Goal: Task Accomplishment & Management: Complete application form

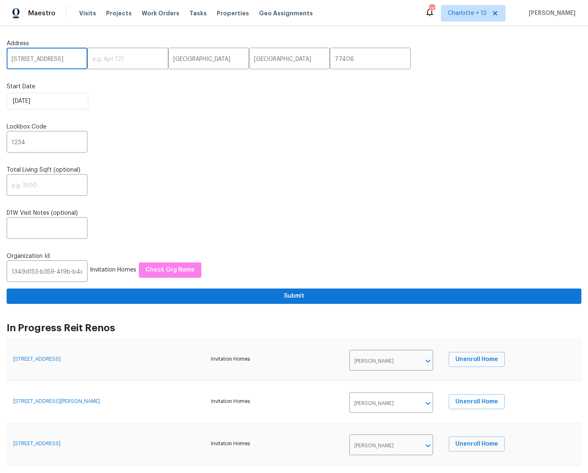
scroll to position [0, 53]
drag, startPoint x: 58, startPoint y: 58, endPoint x: 76, endPoint y: 60, distance: 17.5
click at [76, 60] on input "1338 Crest Dr, Lake Worth Beach, FL 33461" at bounding box center [47, 59] width 81 height 19
drag, startPoint x: 65, startPoint y: 60, endPoint x: 319, endPoint y: 60, distance: 254.2
click at [319, 60] on div "1338 Crest Dr, Lake Worth Beach, FL 33461 ​ ​ Richmond ​ TX ​ 77406 ​" at bounding box center [294, 59] width 575 height 19
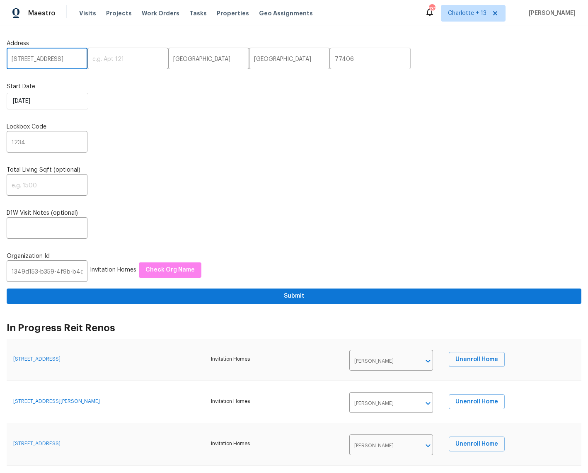
type input "[STREET_ADDRESS]"
drag, startPoint x: 321, startPoint y: 58, endPoint x: 296, endPoint y: 58, distance: 24.9
click at [296, 58] on div "1338 Crest Dr, Lake Worth Beach, FL 33461 ​ ​ Richmond ​ TX ​ 77406 ​" at bounding box center [294, 59] width 575 height 19
click at [53, 58] on input "[STREET_ADDRESS]" at bounding box center [47, 59] width 81 height 19
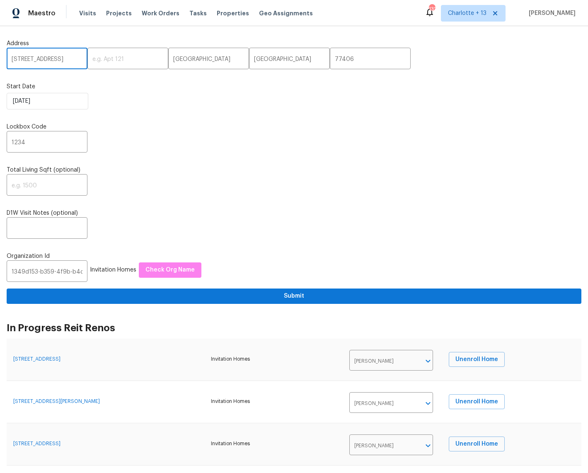
scroll to position [0, 53]
drag, startPoint x: 51, startPoint y: 58, endPoint x: 47, endPoint y: 58, distance: 4.6
click at [47, 58] on input "[STREET_ADDRESS]" at bounding box center [47, 59] width 81 height 19
click at [173, 61] on input "Richmond" at bounding box center [208, 59] width 81 height 19
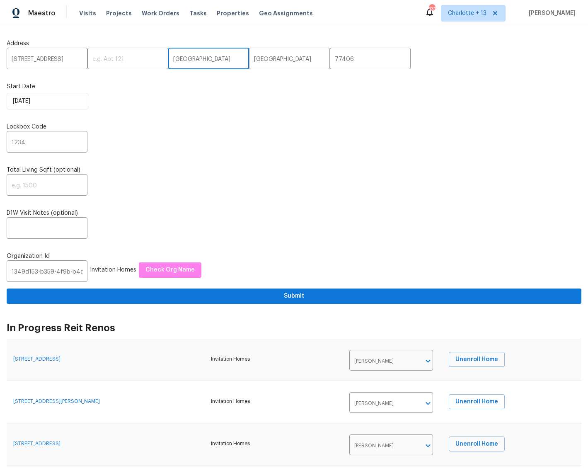
click at [173, 61] on input "Richmond" at bounding box center [208, 59] width 81 height 19
paste input "Lake Worth Beach"
type input "Lake Worth Beach"
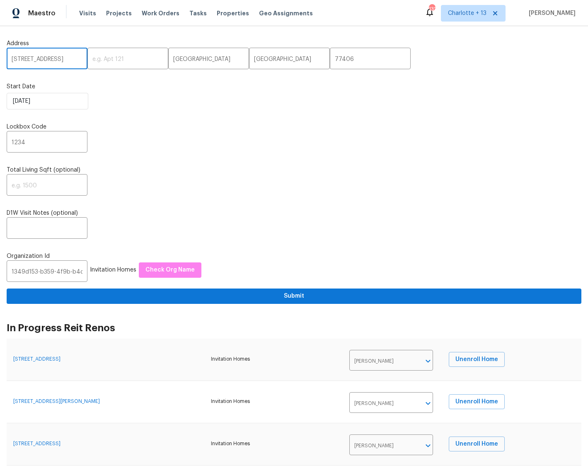
drag, startPoint x: 52, startPoint y: 59, endPoint x: 71, endPoint y: 58, distance: 19.1
click at [71, 58] on input "[STREET_ADDRESS]" at bounding box center [47, 59] width 81 height 19
click at [58, 61] on input "[STREET_ADDRESS]" at bounding box center [47, 59] width 81 height 19
drag, startPoint x: 334, startPoint y: 58, endPoint x: 287, endPoint y: 56, distance: 47.0
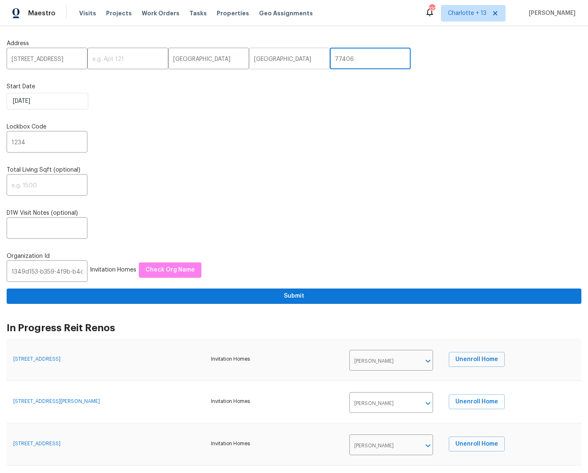
click at [287, 56] on div "1338 Crest Dr, Lake Worth Beach, FL 33461 ​ ​ Lake Worth Beach ​ TX ​ 77406 ​" at bounding box center [294, 59] width 575 height 19
type input "33461"
click at [38, 275] on input "1349d153-b359-4f9b-b4dd-758ff939cc37" at bounding box center [47, 272] width 81 height 19
click at [39, 274] on input "1349d153-b359-4f9b-b4dd-758ff939cc37" at bounding box center [47, 272] width 81 height 19
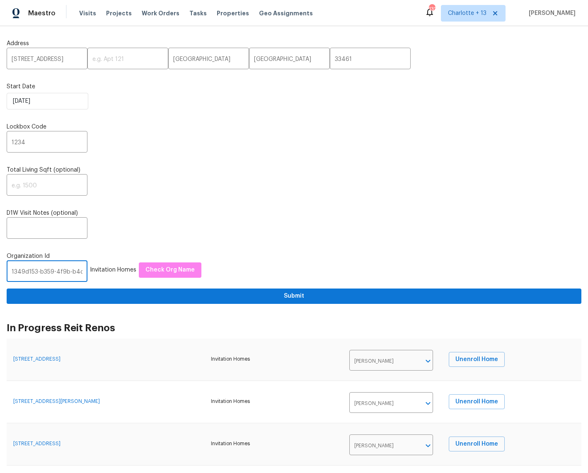
click at [39, 274] on input "1349d153-b359-4f9b-b4dd-758ff939cc37" at bounding box center [47, 272] width 81 height 19
click at [40, 273] on input "1349d153-b359-4f9b-b4dd-758ff939cc37" at bounding box center [47, 272] width 81 height 19
paste input "845f7ff3-78ac-4044-be1e-2a70ff45d03f"
type input "845f7ff3-78ac-4044-be1e-2a70ff45d03f"
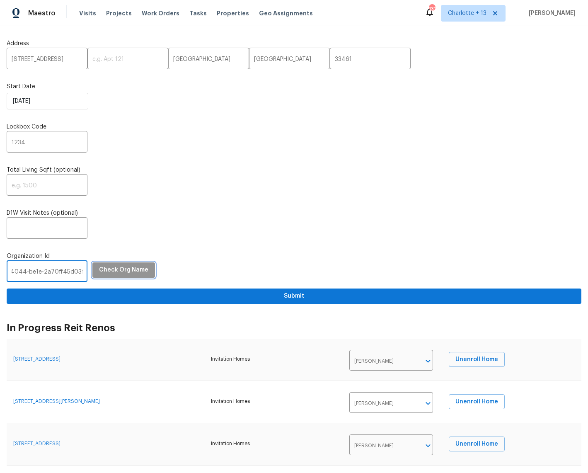
scroll to position [0, 0]
click at [119, 272] on span "Check Org Name" at bounding box center [123, 270] width 49 height 10
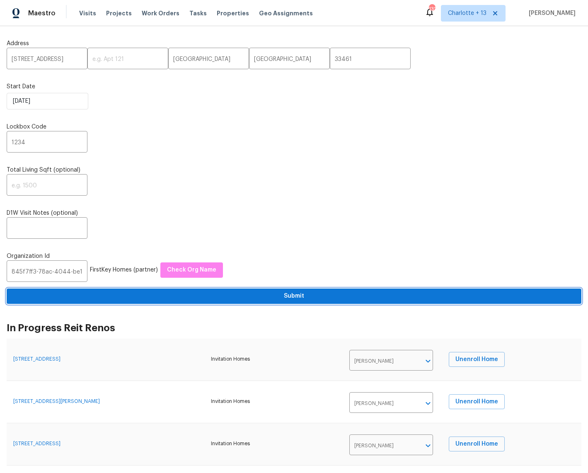
click at [293, 295] on span "Submit" at bounding box center [294, 296] width 562 height 10
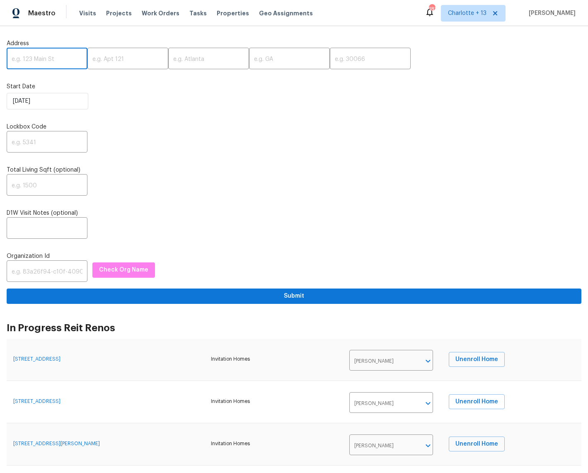
click at [44, 57] on input "text" at bounding box center [47, 59] width 81 height 19
paste input "[STREET_ADDRESS]"
drag, startPoint x: 60, startPoint y: 58, endPoint x: 75, endPoint y: 60, distance: 15.5
click at [75, 60] on input "[STREET_ADDRESS]" at bounding box center [47, 59] width 81 height 19
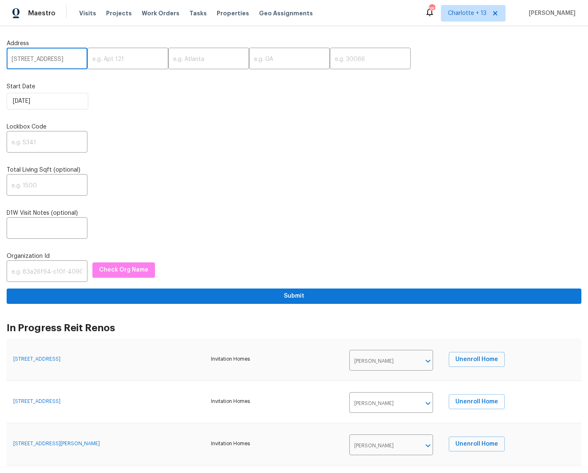
click at [133, 63] on div "1338 Crest Dr, Lake Worth Beach, FL 33461 ​ ​ ​ ​ ​" at bounding box center [294, 59] width 575 height 19
drag, startPoint x: 59, startPoint y: 58, endPoint x: 75, endPoint y: 60, distance: 16.6
click at [75, 60] on input "[STREET_ADDRESS]" at bounding box center [47, 59] width 81 height 19
click at [70, 60] on input "[STREET_ADDRESS]" at bounding box center [47, 59] width 81 height 19
click at [59, 56] on input "[STREET_ADDRESS]" at bounding box center [47, 59] width 81 height 19
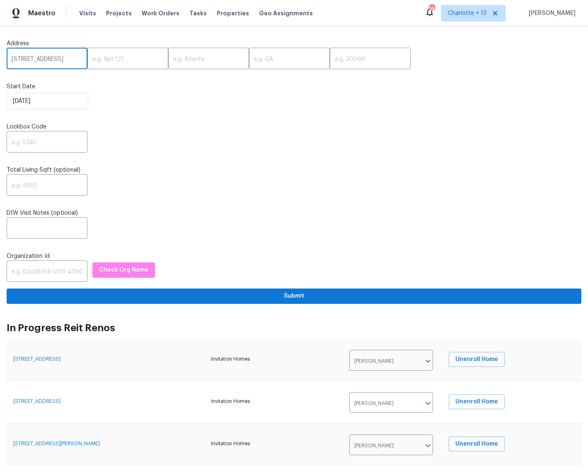
click at [59, 56] on input "[STREET_ADDRESS]" at bounding box center [47, 59] width 81 height 19
type input "[STREET_ADDRESS]"
click at [330, 62] on input "text" at bounding box center [370, 59] width 81 height 19
paste input "33461"
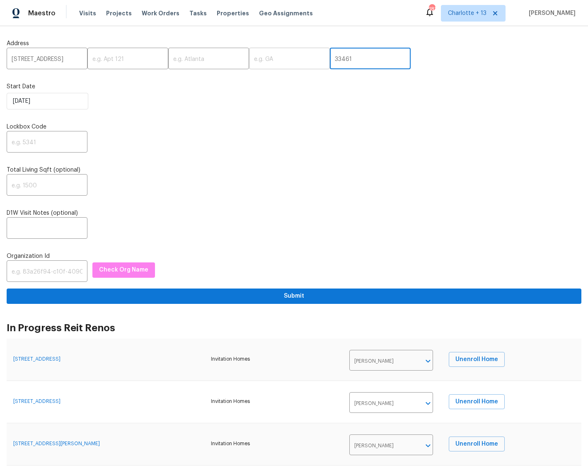
type input "33461"
click at [249, 56] on input "text" at bounding box center [289, 59] width 81 height 19
type input "FL"
click at [198, 57] on input "text" at bounding box center [208, 59] width 81 height 19
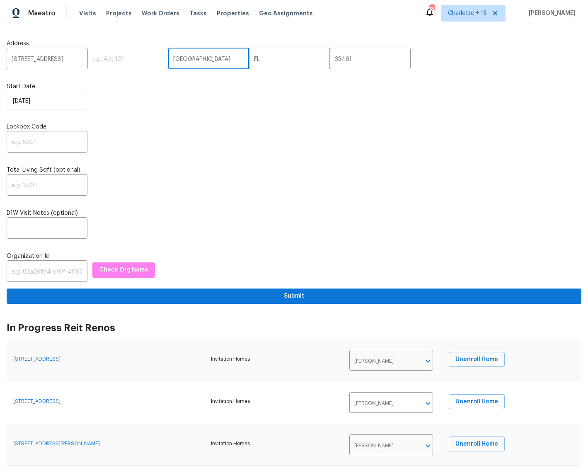
type input "Lake Worth Beach"
click at [115, 64] on input "text" at bounding box center [128, 59] width 81 height 19
click at [41, 277] on input "text" at bounding box center [47, 272] width 81 height 19
paste input "845f7ff3-78ac-4044-be1e-2a70ff45d03f"
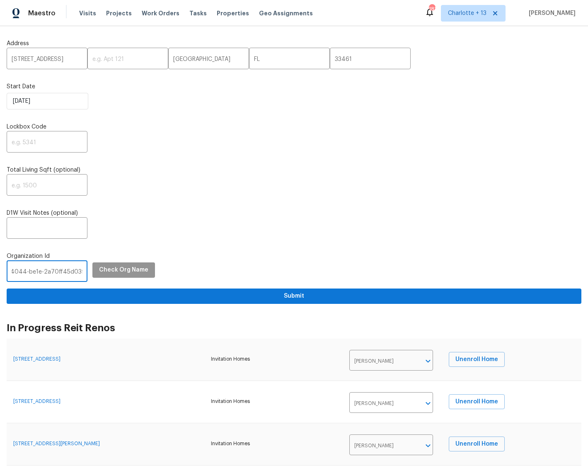
type input "845f7ff3-78ac-4044-be1e-2a70ff45d03f"
click at [115, 275] on span "Check Org Name" at bounding box center [123, 270] width 49 height 10
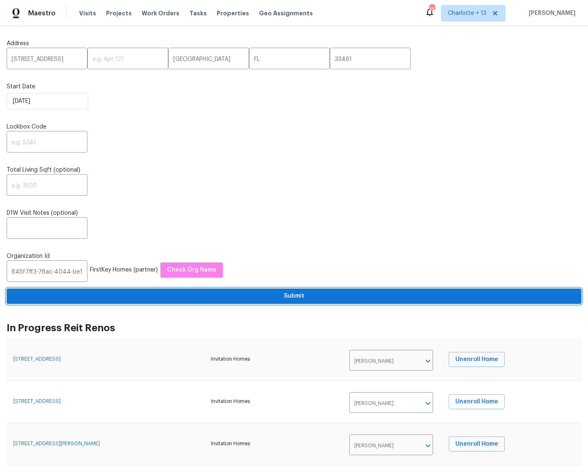
click at [290, 299] on span "Submit" at bounding box center [294, 296] width 562 height 10
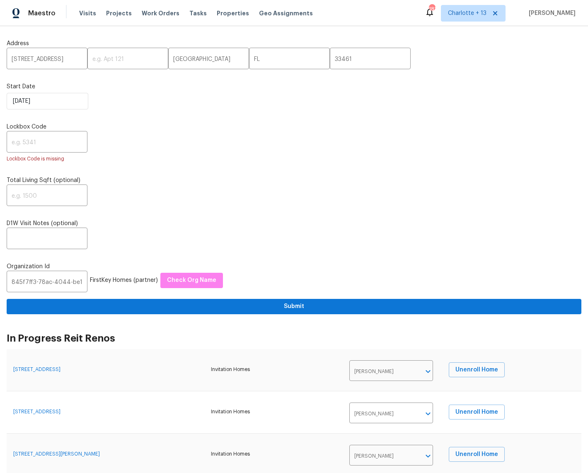
drag, startPoint x: 27, startPoint y: 126, endPoint x: 29, endPoint y: 131, distance: 5.2
click at [27, 127] on label "Lockbox Code" at bounding box center [294, 127] width 575 height 8
drag, startPoint x: 30, startPoint y: 139, endPoint x: 35, endPoint y: 139, distance: 5.0
click at [31, 139] on input "text" at bounding box center [47, 142] width 81 height 19
type input "1234"
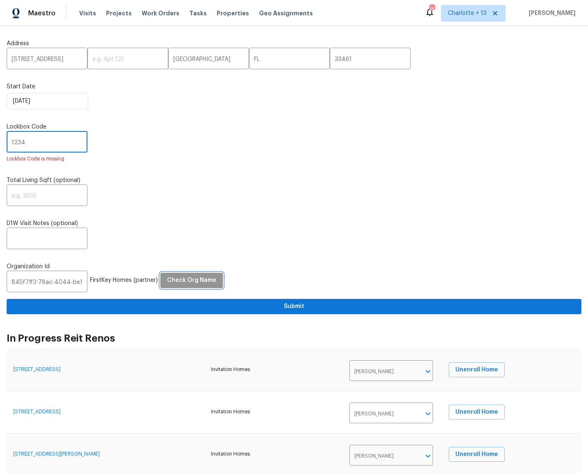
click at [194, 279] on span "Check Org Name" at bounding box center [191, 280] width 49 height 10
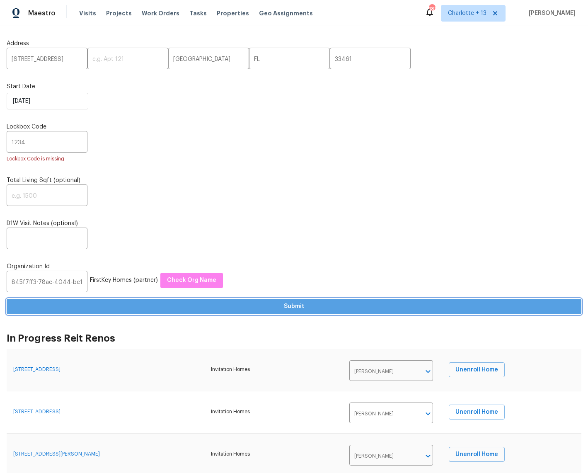
click at [294, 309] on span "Submit" at bounding box center [294, 306] width 562 height 10
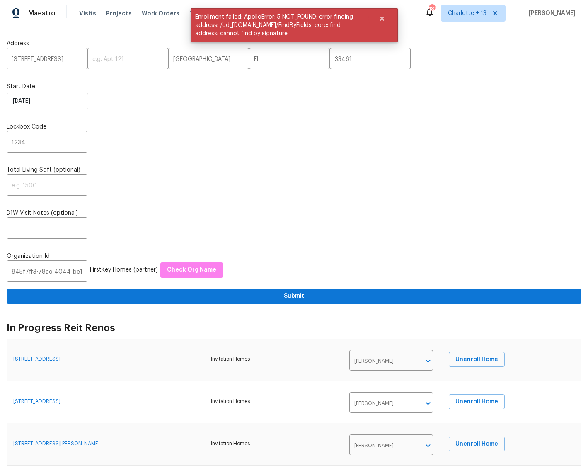
click at [51, 55] on input "[STREET_ADDRESS]" at bounding box center [47, 59] width 81 height 19
drag, startPoint x: 62, startPoint y: 61, endPoint x: 73, endPoint y: 61, distance: 11.6
click at [73, 61] on input "[STREET_ADDRESS]" at bounding box center [47, 59] width 81 height 19
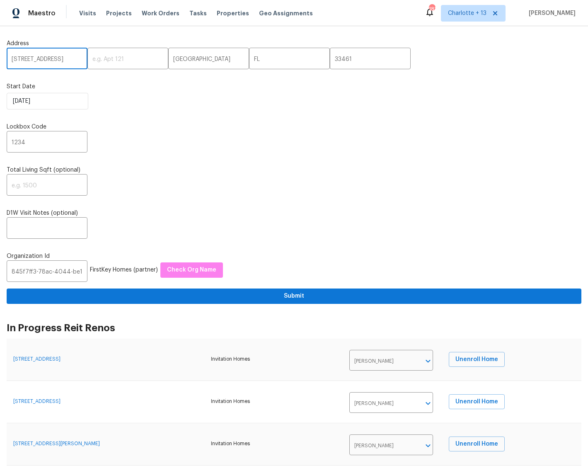
click at [50, 58] on input "[STREET_ADDRESS]" at bounding box center [47, 59] width 81 height 19
drag, startPoint x: 50, startPoint y: 58, endPoint x: 80, endPoint y: 63, distance: 31.2
click at [80, 63] on div "1338 Crest Dr, Lake Worth Beach, FL 33461 ​ ​ Lake Worth Beach ​ FL ​ 33461 ​" at bounding box center [294, 59] width 575 height 19
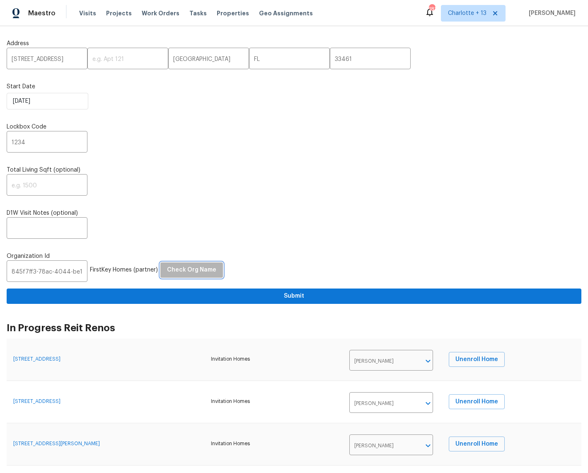
click at [185, 270] on span "Check Org Name" at bounding box center [191, 270] width 49 height 10
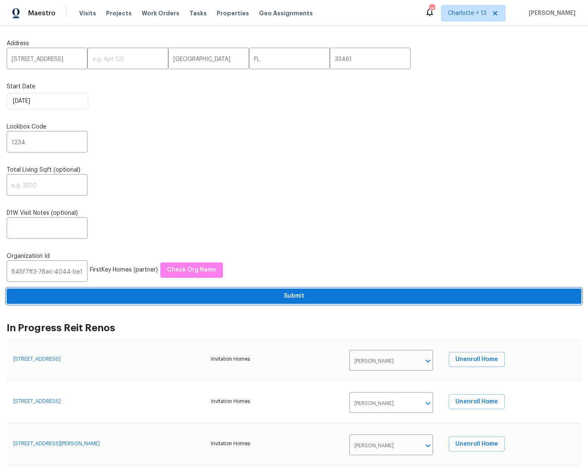
click at [289, 295] on span "Submit" at bounding box center [294, 296] width 562 height 10
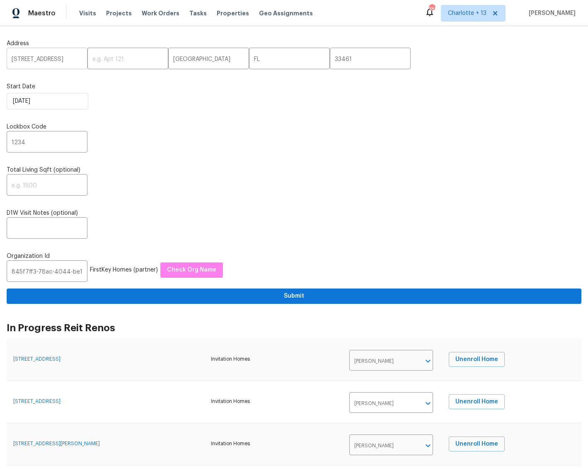
click at [24, 56] on input "1338 Crest Dr" at bounding box center [47, 59] width 81 height 19
click at [25, 59] on input "1338 Crest Dr" at bounding box center [47, 59] width 81 height 19
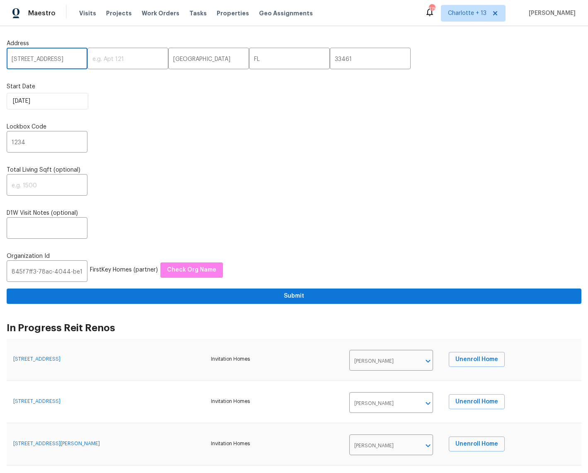
click at [25, 59] on input "1338 Crest Dr" at bounding box center [47, 59] width 81 height 19
paste input "7619 Sequoia View Ln, Humble, TX 77346"
type input "17619 Sequoia View Ln, Humble, TX 77346"
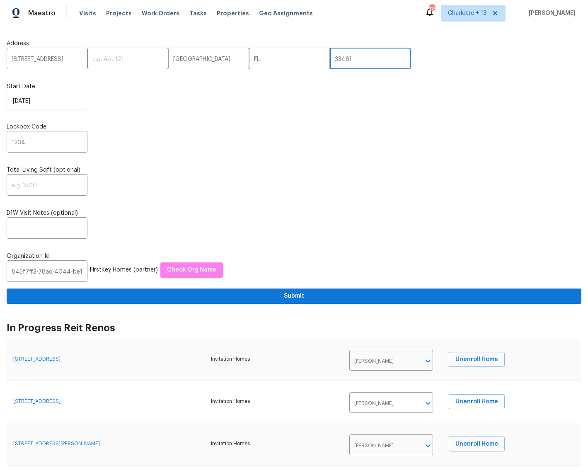
click at [330, 58] on input "33461" at bounding box center [370, 59] width 81 height 19
drag, startPoint x: 207, startPoint y: 58, endPoint x: 123, endPoint y: 61, distance: 83.4
click at [122, 61] on div "17619 Sequoia View Ln, Humble, TX 77346 ​ ​ Lake Worth Beach ​ FL ​ 33461 ​" at bounding box center [294, 59] width 575 height 19
type input "Humble"
drag, startPoint x: 236, startPoint y: 59, endPoint x: 229, endPoint y: 58, distance: 6.7
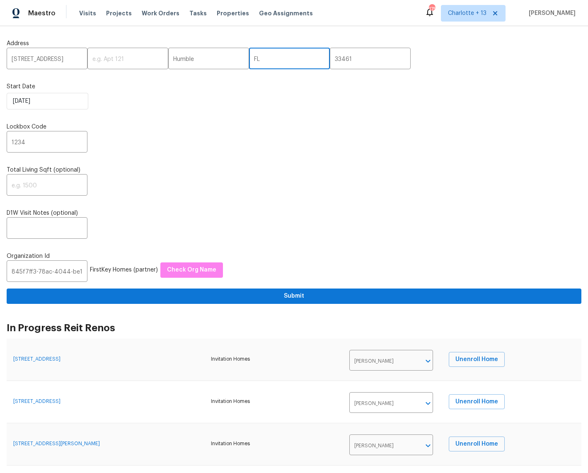
click at [249, 58] on input "FL" at bounding box center [289, 59] width 81 height 19
type input "TX"
drag, startPoint x: 321, startPoint y: 60, endPoint x: 294, endPoint y: 60, distance: 27.4
click at [289, 58] on div "17619 Sequoia View Ln, Humble, TX 77346 ​ ​ Humble ​ TX ​ 33461 ​" at bounding box center [294, 59] width 575 height 19
type input "77346"
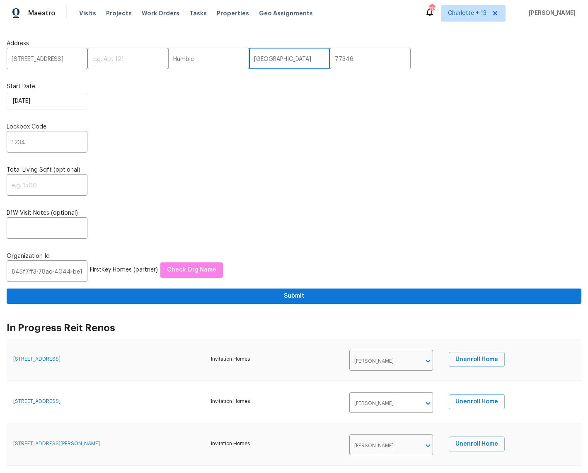
click at [249, 54] on input "TX" at bounding box center [289, 59] width 81 height 19
click at [55, 59] on input "17619 Sequoia View Ln, Humble, TX 77346" at bounding box center [47, 59] width 81 height 19
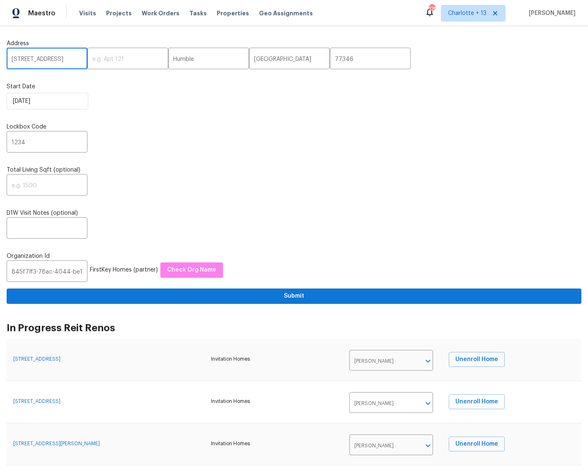
click at [56, 63] on input "17619 Sequoia View Ln, Humble, TX 77346" at bounding box center [47, 59] width 81 height 19
drag, startPoint x: 72, startPoint y: 59, endPoint x: 76, endPoint y: 61, distance: 4.3
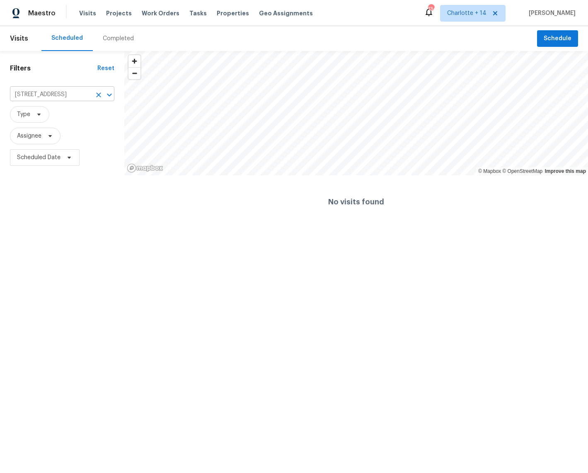
click at [98, 97] on icon "Clear" at bounding box center [99, 95] width 8 height 8
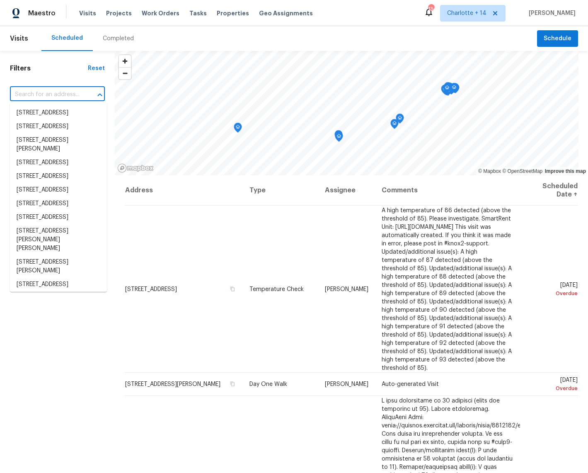
click at [18, 94] on input "text" at bounding box center [46, 94] width 72 height 13
paste input "1338 Crest Dr"
type input "1338 Crest Dr"
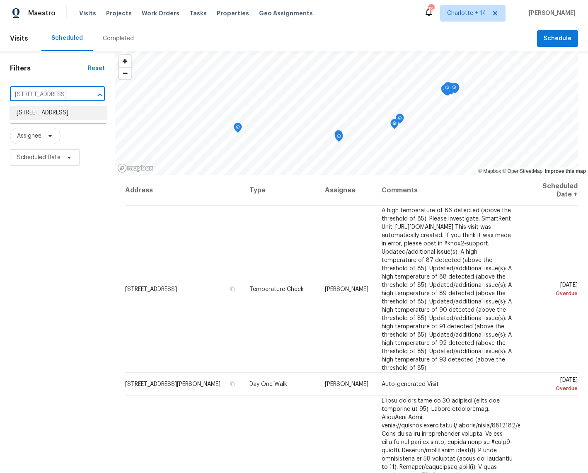
click at [44, 116] on li "1338 Crest Dr, Lake Worth Beach, FL 33461" at bounding box center [58, 113] width 97 height 14
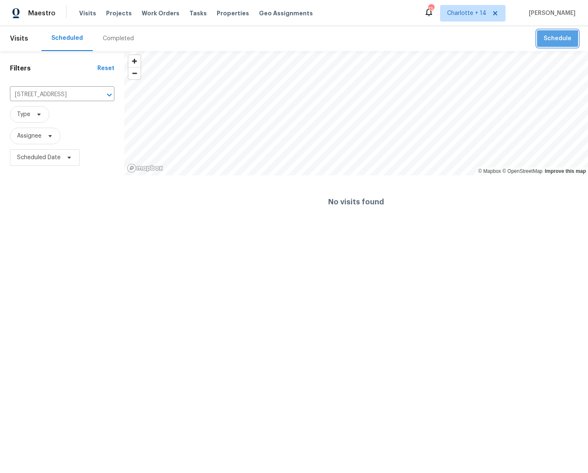
click at [554, 42] on span "Schedule" at bounding box center [558, 39] width 28 height 10
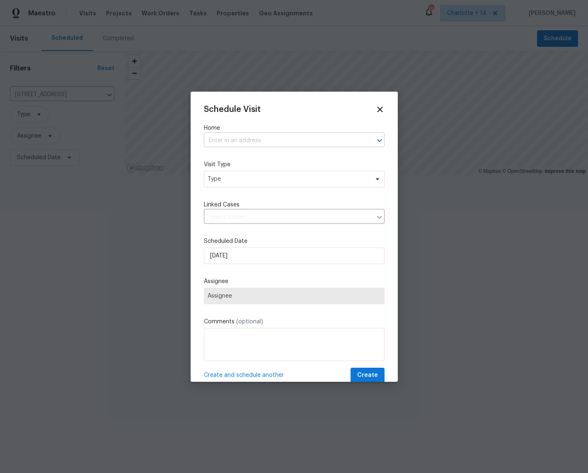
click at [267, 136] on input "text" at bounding box center [283, 140] width 158 height 13
type input "1338 crest"
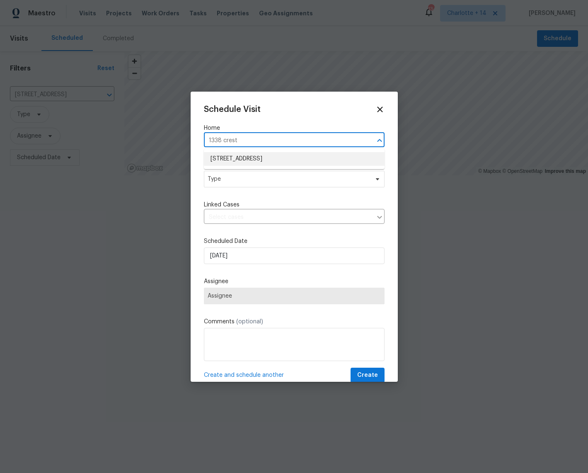
click at [254, 162] on li "1338 Crest Dr, Lake Worth Beach, FL 33461" at bounding box center [294, 159] width 181 height 14
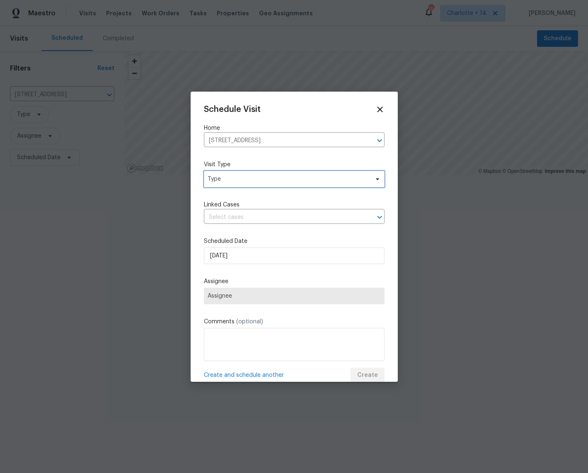
click at [253, 178] on div "Visit Type Type" at bounding box center [294, 173] width 181 height 27
click at [250, 186] on span "Type" at bounding box center [294, 179] width 181 height 17
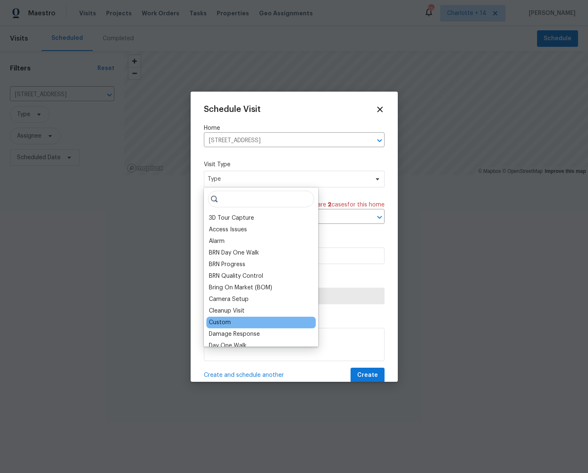
click at [231, 318] on div "Custom" at bounding box center [261, 323] width 109 height 12
click at [219, 322] on div "Custom" at bounding box center [220, 322] width 22 height 8
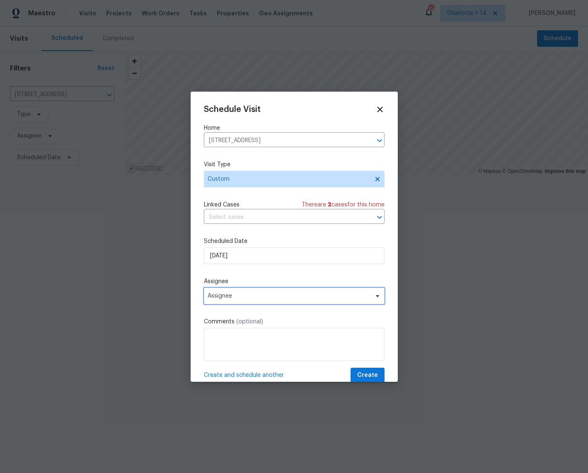
click at [244, 296] on span "Assignee" at bounding box center [289, 296] width 163 height 7
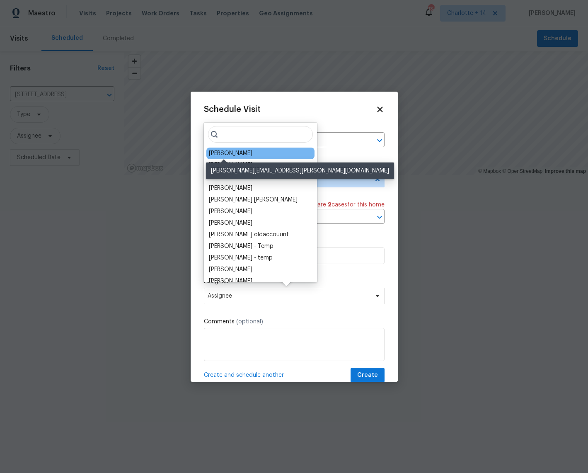
click at [234, 153] on div "[PERSON_NAME]" at bounding box center [231, 153] width 44 height 8
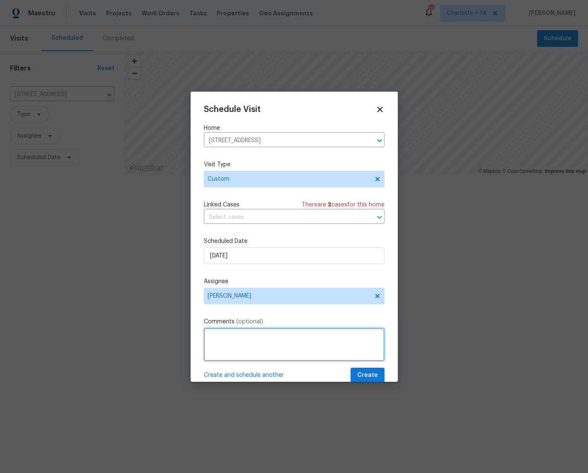
click at [218, 337] on textarea at bounding box center [294, 344] width 181 height 33
paste textarea "Address: 1338 Crest Dr, Lake Worth Beach, FL 33461 Partner: FK Type of request:…"
type textarea "Address: 1338 Crest Dr, Lake Worth Beach, FL 33461 Partner: FK Type of request:…"
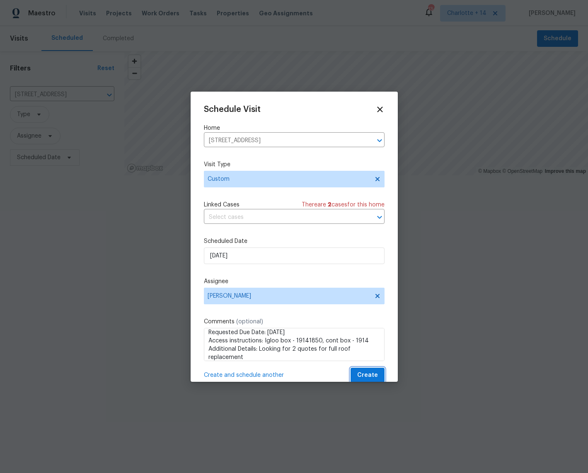
click at [359, 376] on span "Create" at bounding box center [367, 375] width 21 height 10
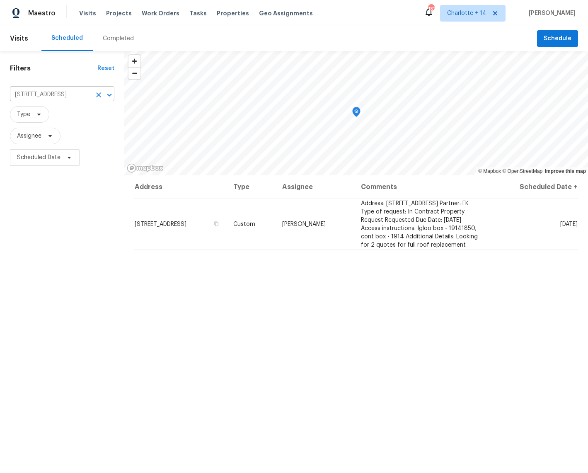
click at [46, 93] on input "[STREET_ADDRESS]" at bounding box center [50, 94] width 81 height 13
paste input "7619 Sequoia View"
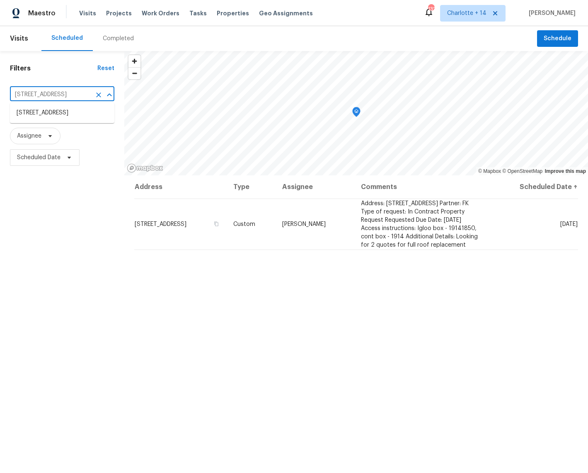
type input "17619 Sequoia View"
click at [46, 112] on li "[STREET_ADDRESS]" at bounding box center [62, 113] width 105 height 14
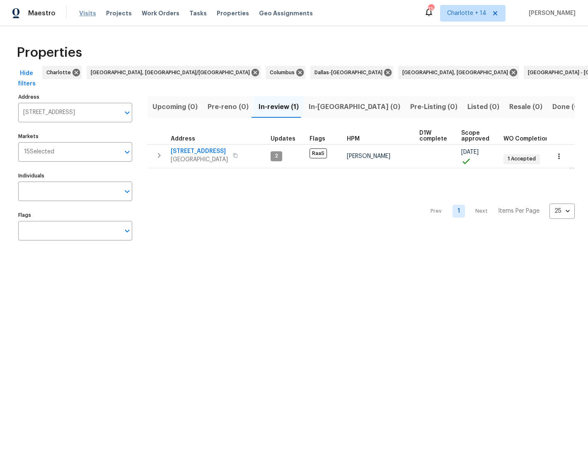
click at [87, 14] on span "Visits" at bounding box center [87, 13] width 17 height 8
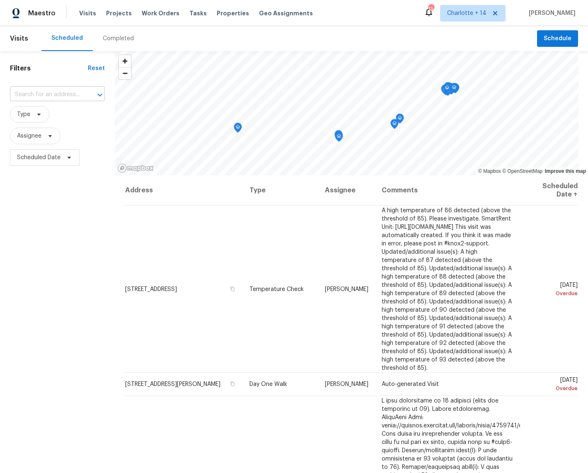
click at [59, 94] on input "text" at bounding box center [46, 94] width 72 height 13
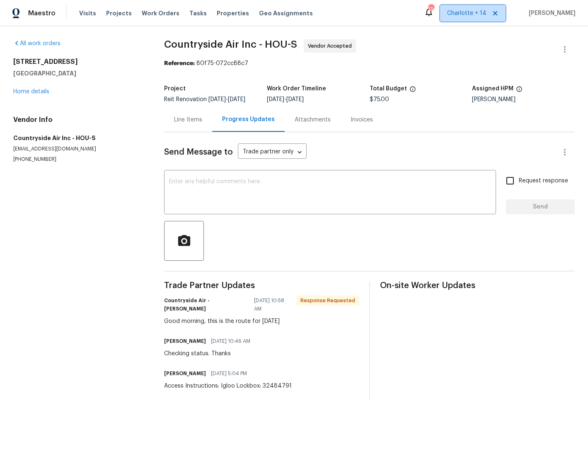
drag, startPoint x: 496, startPoint y: 16, endPoint x: 500, endPoint y: 14, distance: 4.6
click at [498, 15] on span at bounding box center [494, 13] width 9 height 7
click at [498, 14] on icon at bounding box center [495, 13] width 4 height 4
click at [486, 14] on span "Albuquerque, NM" at bounding box center [428, 13] width 118 height 8
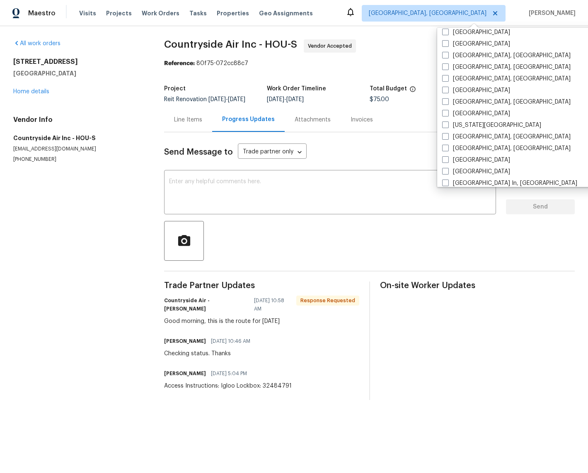
scroll to position [342, 0]
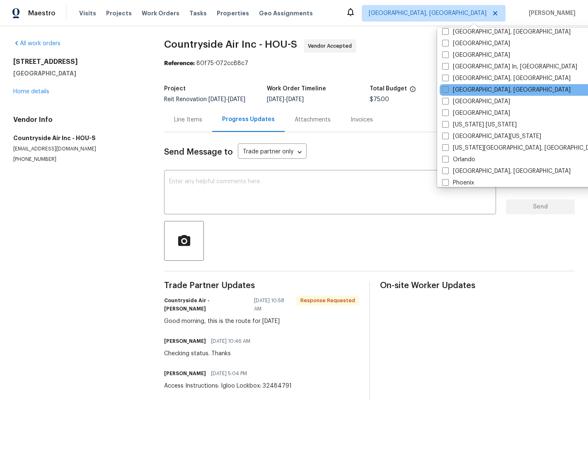
click at [445, 92] on span at bounding box center [445, 89] width 7 height 7
click at [445, 91] on input "[GEOGRAPHIC_DATA], [GEOGRAPHIC_DATA]" at bounding box center [444, 88] width 5 height 5
checkbox input "true"
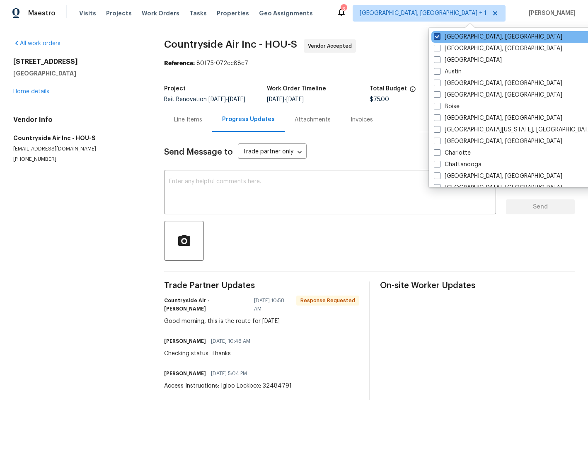
click at [435, 36] on span at bounding box center [437, 36] width 7 height 7
click at [435, 36] on input "Albuquerque, NM" at bounding box center [436, 35] width 5 height 5
checkbox input "false"
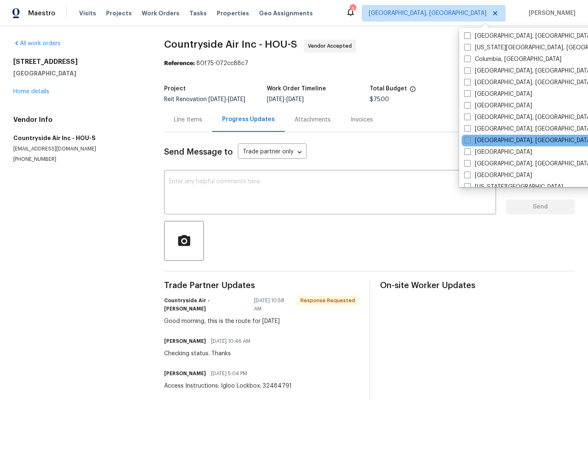
scroll to position [329, 0]
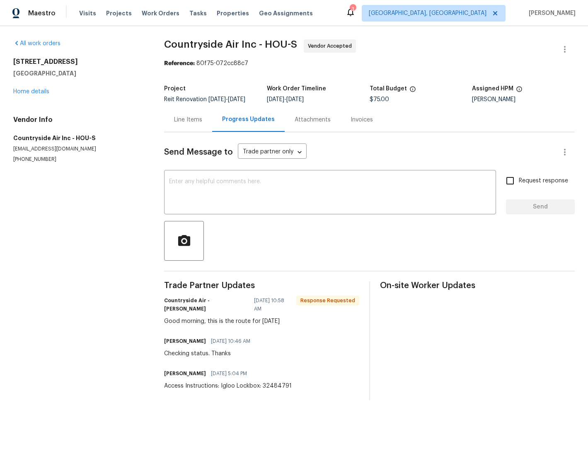
click at [423, 60] on div "Reference: 80f75-072cc88c7" at bounding box center [369, 63] width 411 height 8
click at [217, 11] on span "Properties" at bounding box center [233, 13] width 32 height 8
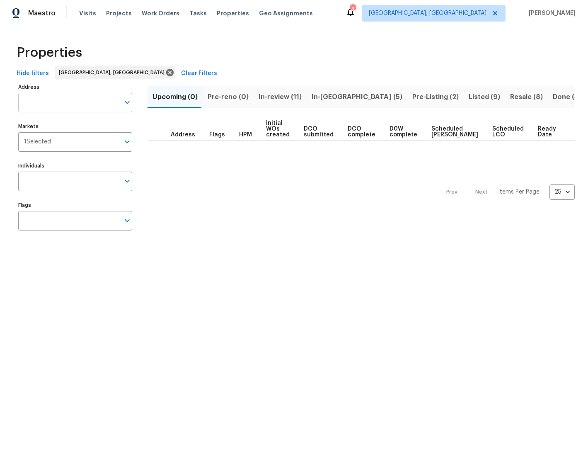
click at [42, 105] on input "Address" at bounding box center [69, 102] width 102 height 19
paste input "Address: 1338 Crest Dr, Lake Worth Beach, FL 33461 Partner: FK Type of request:…"
type input "Address: 1338 Crest Dr, Lake Worth Beach, FL 33461 Partner: FK Type of request:…"
click at [117, 103] on input "Address: 1338 Crest Dr, Lake Worth Beach, FL 33461 Partner: FK Type of request:…" at bounding box center [69, 102] width 102 height 19
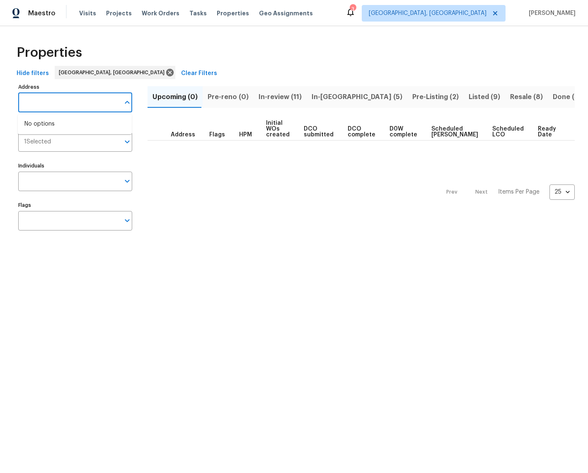
click at [117, 103] on input "Address: 1338 Crest Dr, Lake Worth Beach, FL 33461 Partner: FK Type of request:…" at bounding box center [69, 102] width 102 height 19
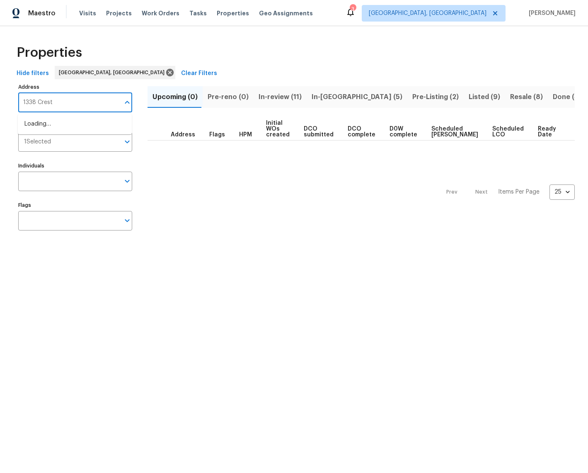
type input "1338 Crest"
click at [97, 129] on li "1338 Crest Dr Lake Worth Beach FL 33461" at bounding box center [75, 124] width 114 height 14
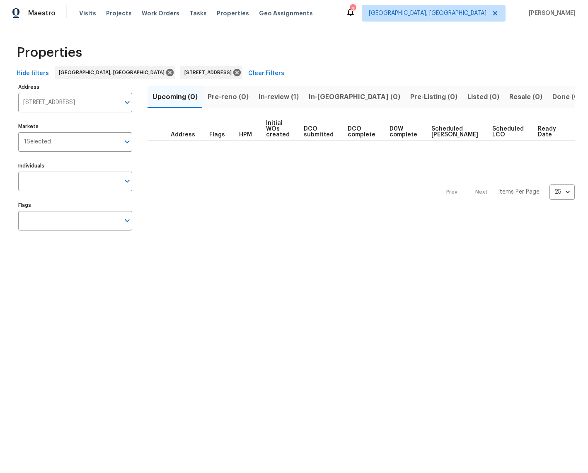
click at [269, 104] on button "In-review (1)" at bounding box center [279, 97] width 50 height 22
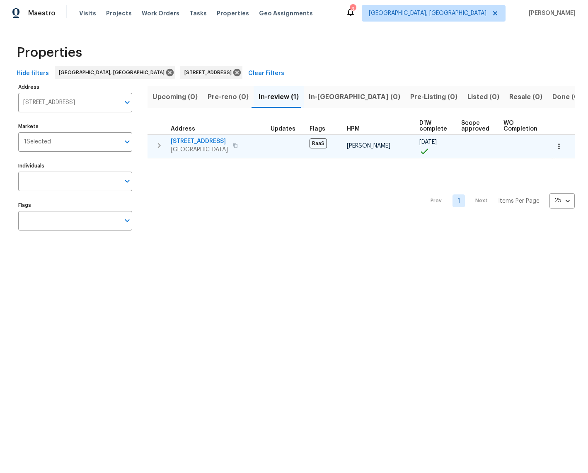
click at [194, 141] on span "1338 Crest Dr" at bounding box center [199, 141] width 57 height 8
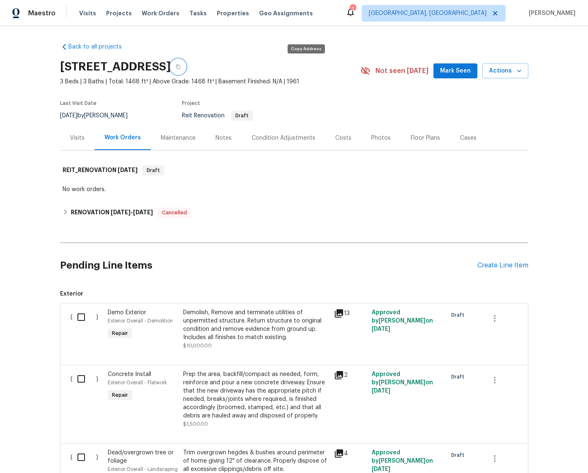
click at [181, 66] on icon "button" at bounding box center [178, 66] width 5 height 5
drag, startPoint x: 306, startPoint y: 66, endPoint x: 310, endPoint y: 64, distance: 5.2
click at [181, 66] on icon "button" at bounding box center [178, 66] width 5 height 5
